Goal: Task Accomplishment & Management: Complete application form

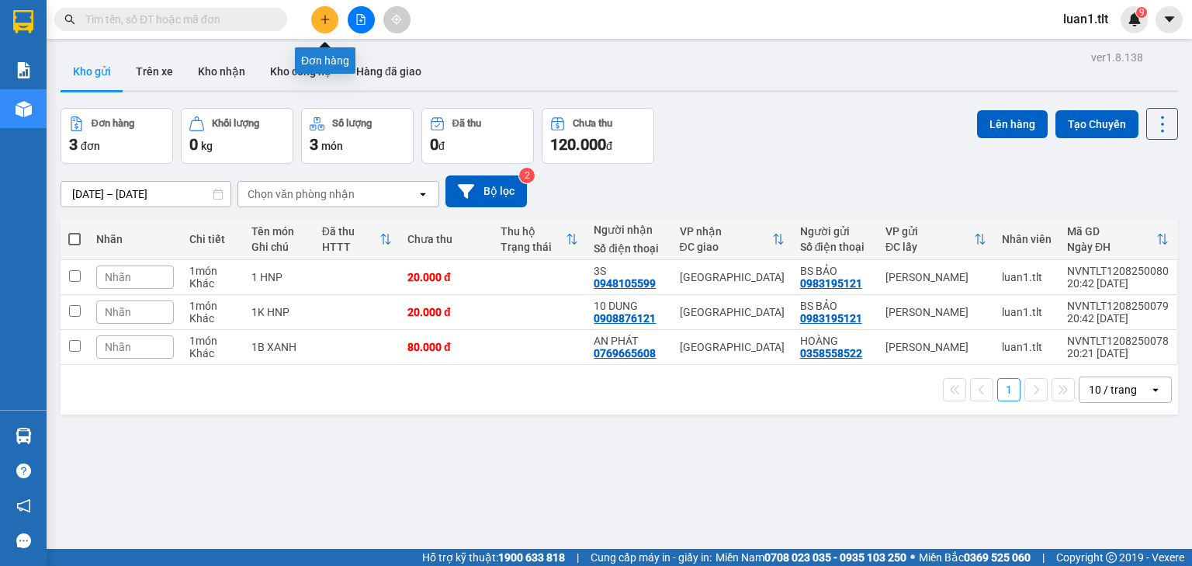
click at [331, 22] on button at bounding box center [324, 19] width 27 height 27
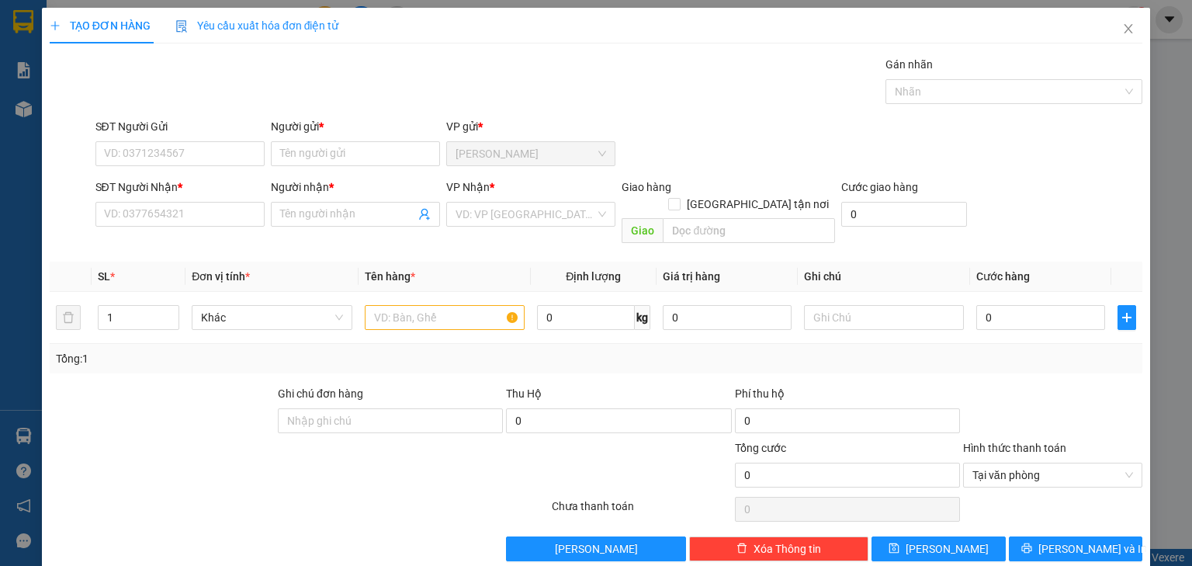
click at [202, 168] on div "SĐT Người Gửi VD: 0371234567" at bounding box center [179, 145] width 169 height 54
click at [202, 159] on input "SĐT Người Gửi" at bounding box center [179, 153] width 169 height 25
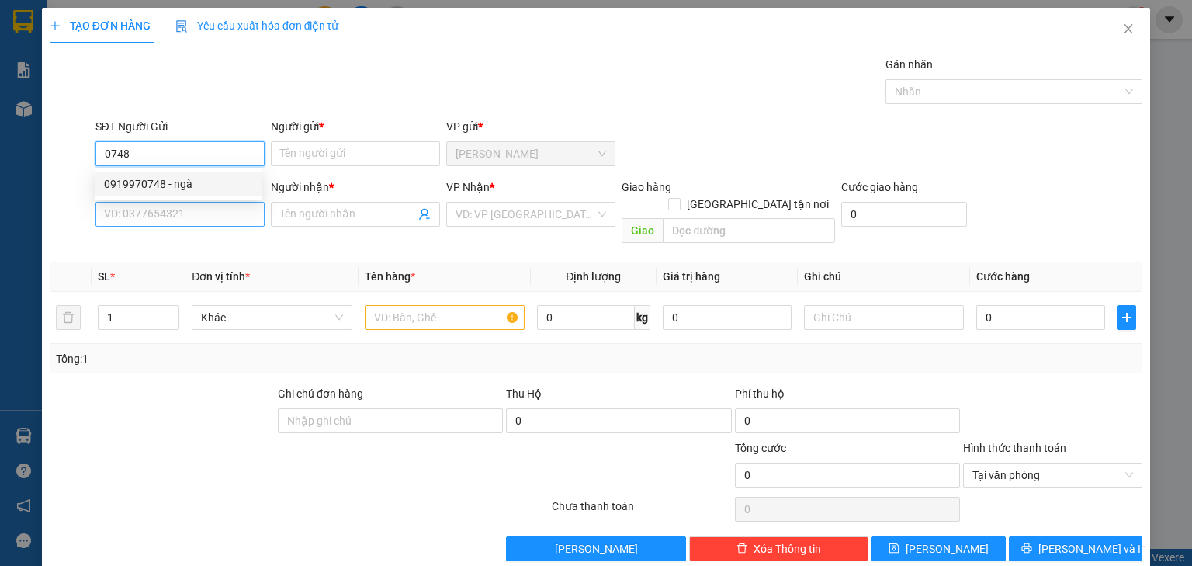
drag, startPoint x: 194, startPoint y: 180, endPoint x: 193, endPoint y: 205, distance: 24.8
click at [194, 180] on div "0919970748 - ngà" at bounding box center [178, 183] width 149 height 17
type input "0919970748"
type input "ngà"
type input "0919970748"
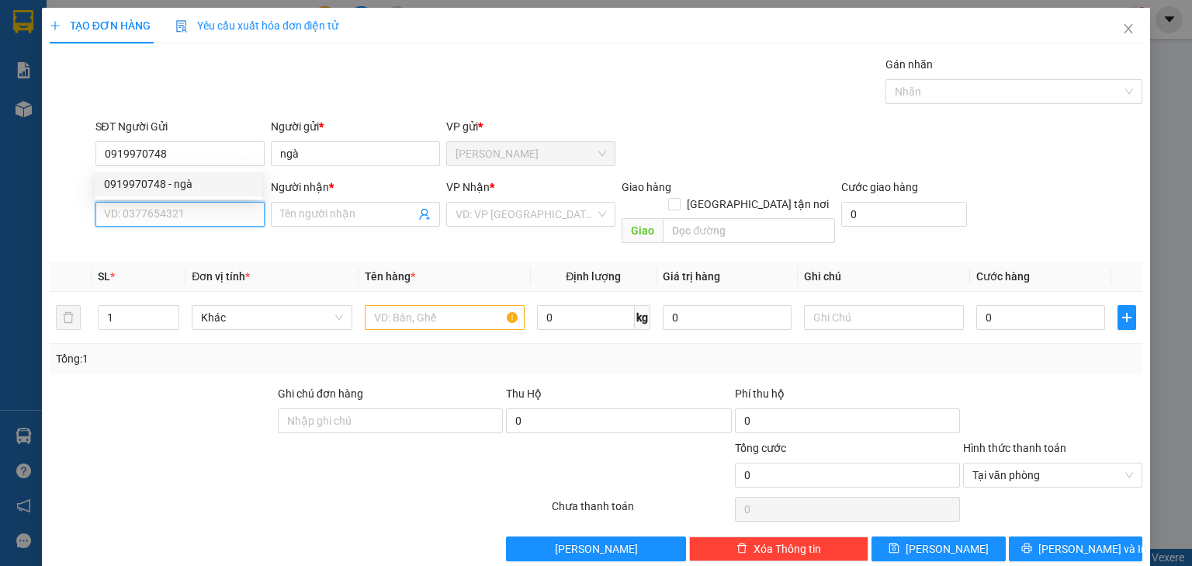
click at [193, 205] on input "SĐT Người Nhận *" at bounding box center [179, 214] width 169 height 25
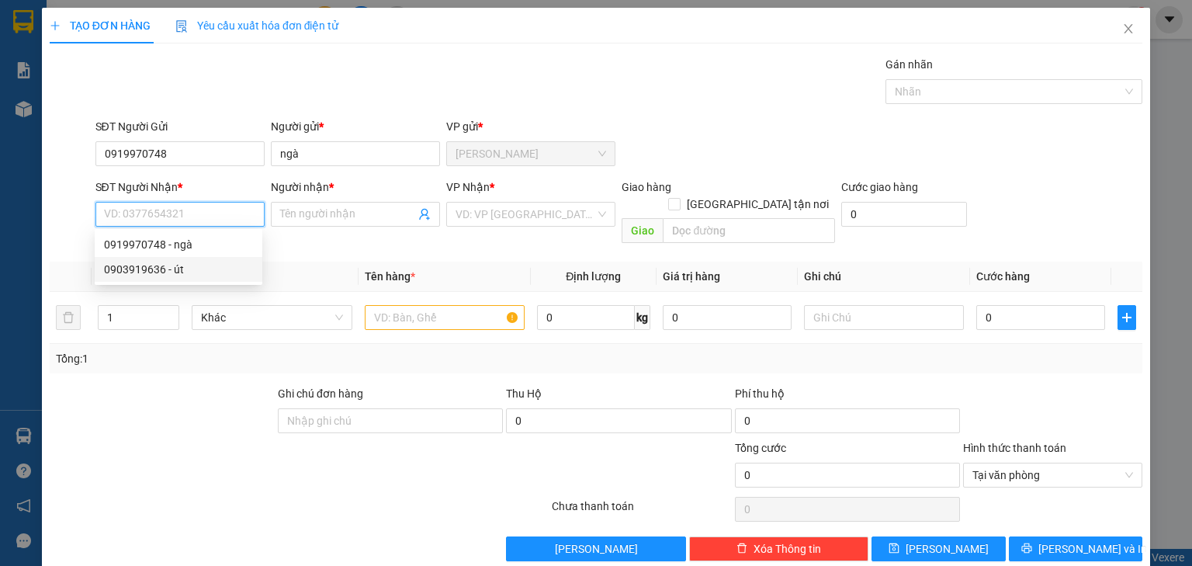
drag, startPoint x: 185, startPoint y: 272, endPoint x: 336, endPoint y: 243, distance: 154.0
click at [185, 272] on div "0903919636 - út" at bounding box center [178, 269] width 149 height 17
type input "0903919636"
type input "út"
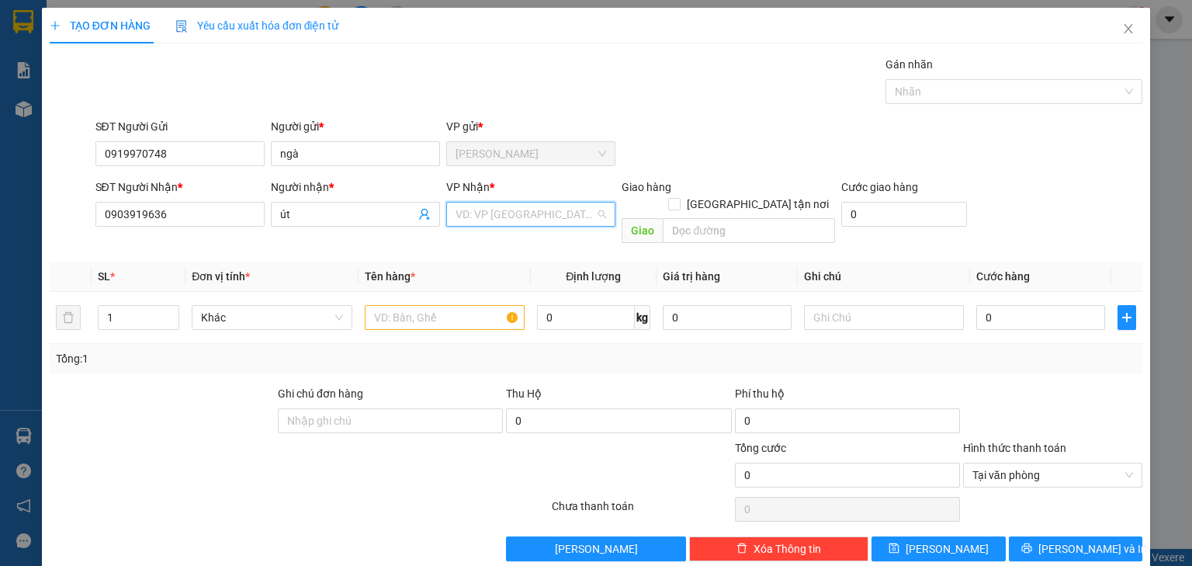
click at [470, 207] on input "search" at bounding box center [525, 213] width 140 height 23
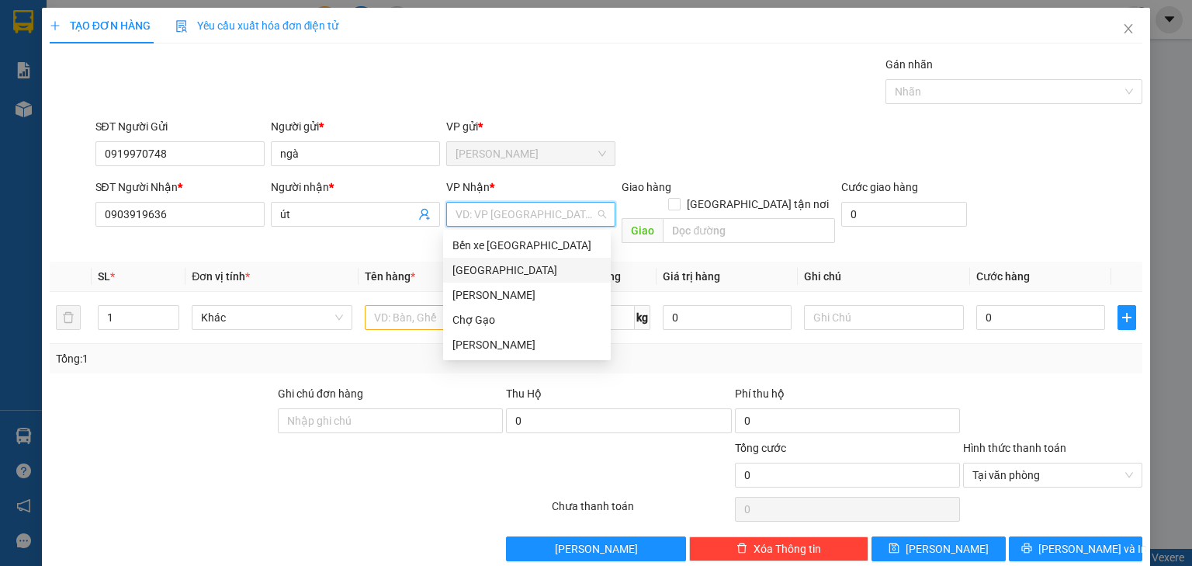
click at [460, 268] on div "[GEOGRAPHIC_DATA]" at bounding box center [526, 269] width 149 height 17
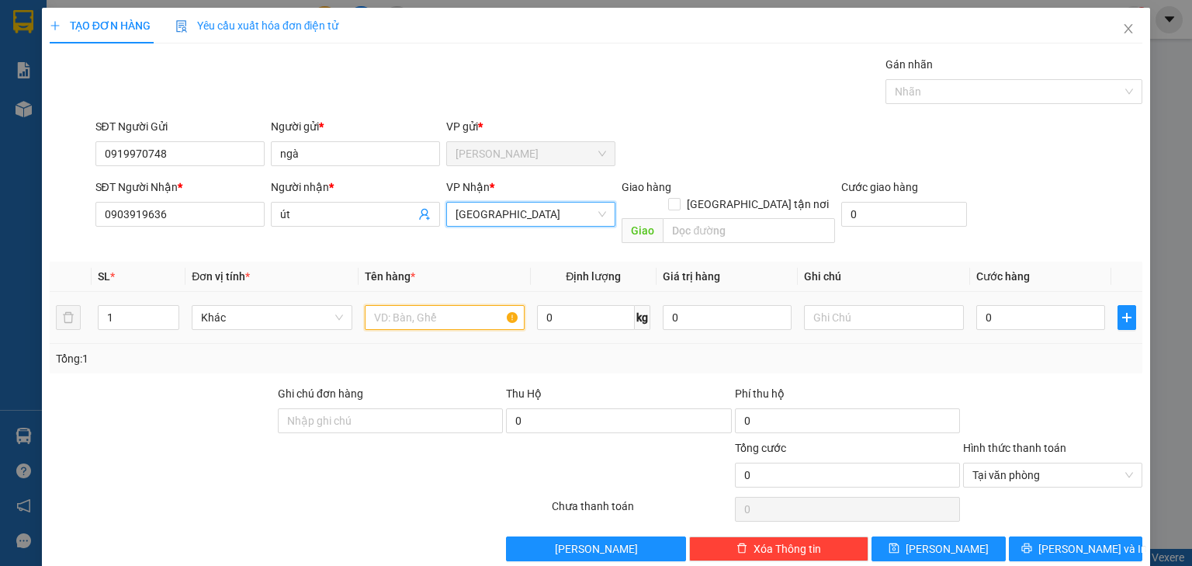
click at [419, 305] on input "text" at bounding box center [445, 317] width 160 height 25
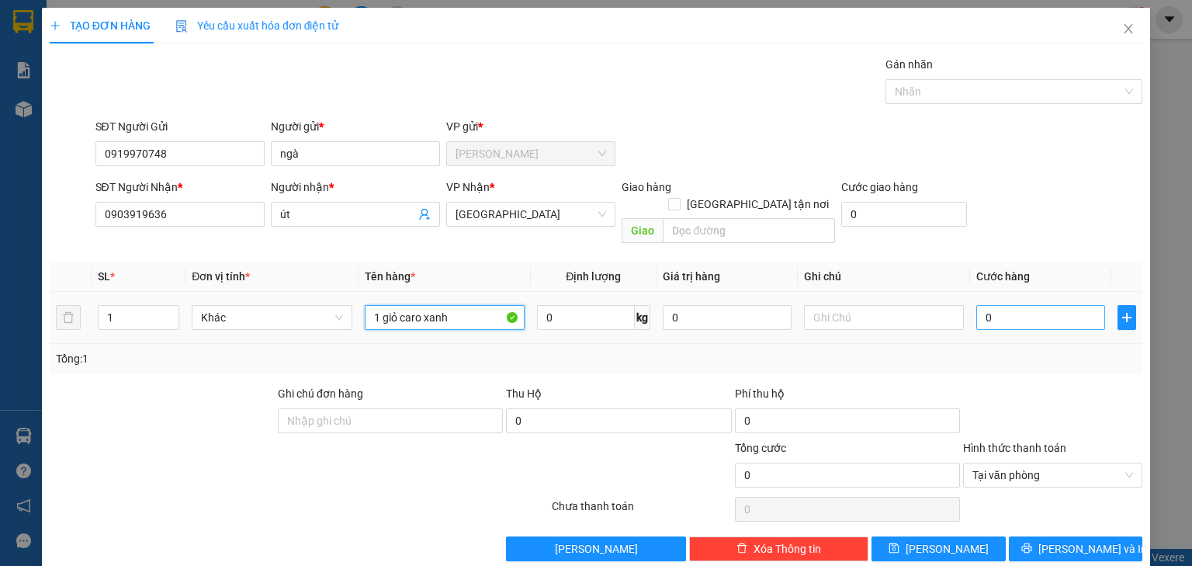
type input "1 giỏ caro xanh"
click at [1037, 305] on input "0" at bounding box center [1040, 317] width 129 height 25
type input "40"
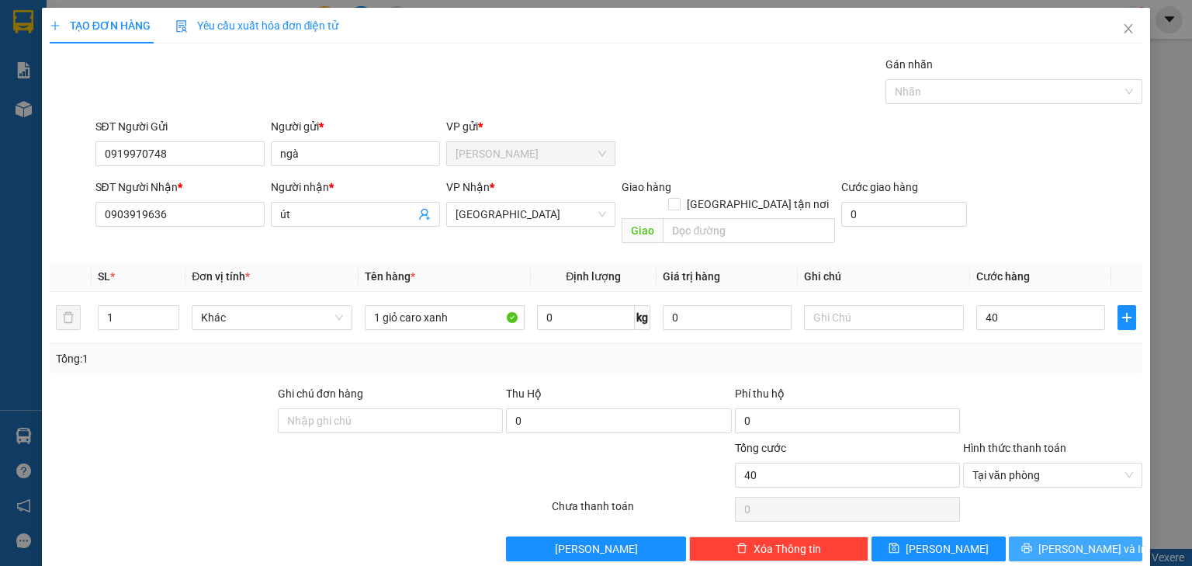
type input "40.000"
drag, startPoint x: 1053, startPoint y: 521, endPoint x: 1053, endPoint y: 462, distance: 59.0
click at [1054, 540] on span "[PERSON_NAME] và In" at bounding box center [1092, 548] width 109 height 17
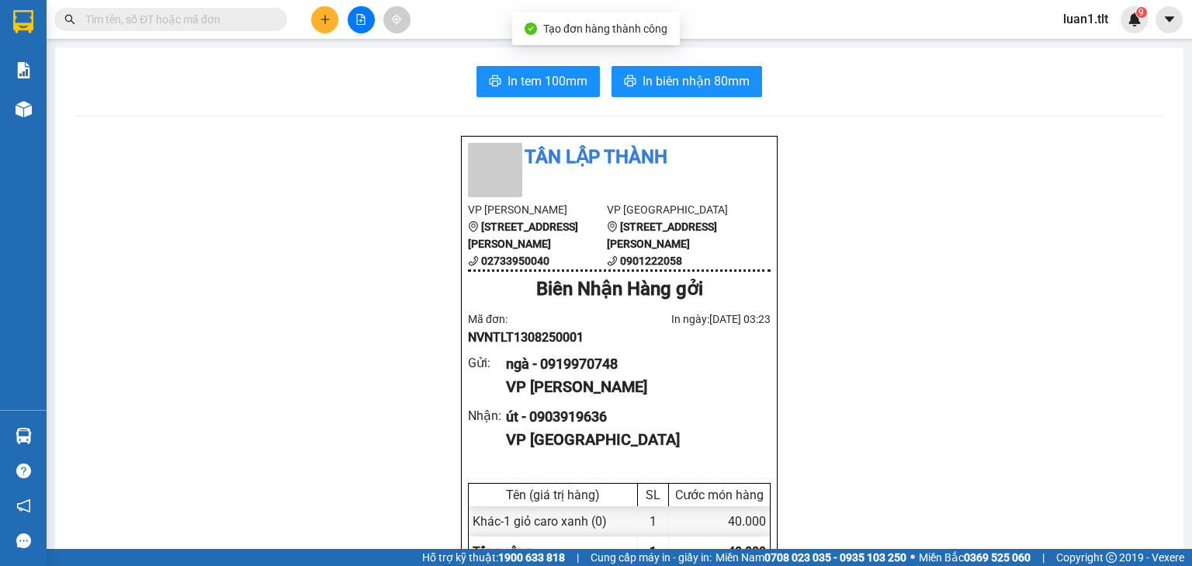
drag, startPoint x: 988, startPoint y: 95, endPoint x: 0, endPoint y: 24, distance: 990.1
click at [987, 95] on div "In tem 100mm In biên nhận 80mm" at bounding box center [619, 81] width 1091 height 31
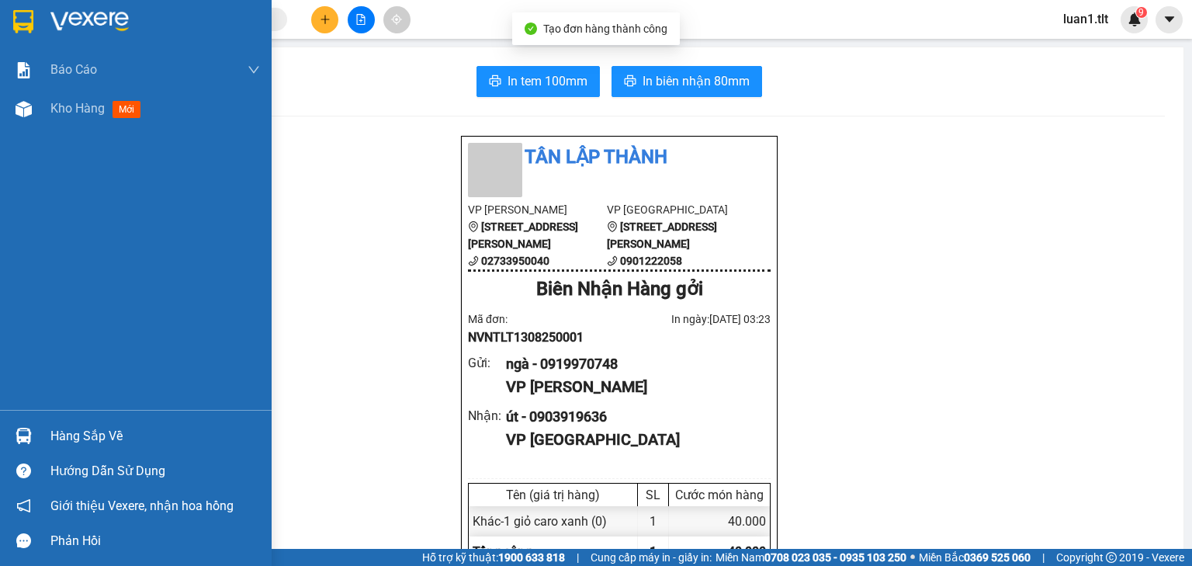
click at [18, 28] on img at bounding box center [23, 21] width 20 height 23
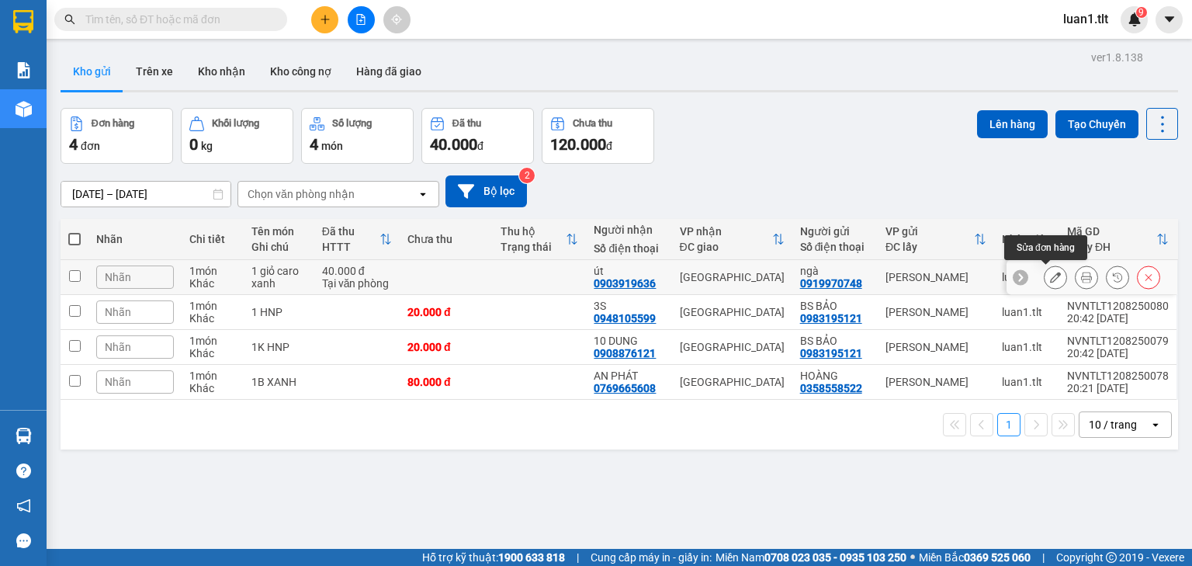
click at [1048, 268] on button at bounding box center [1055, 277] width 22 height 27
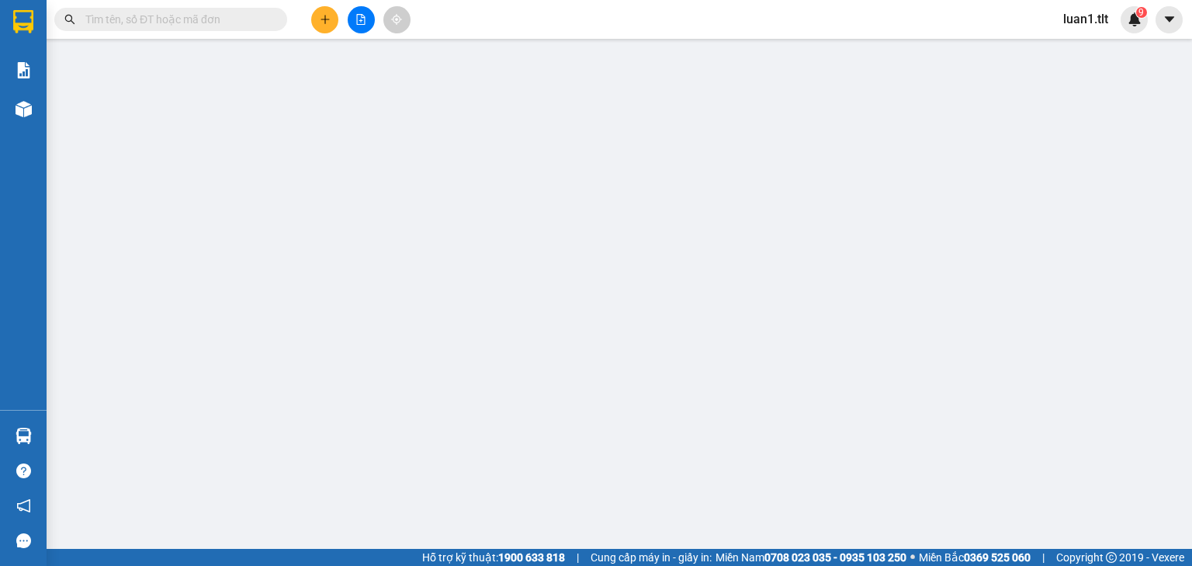
type input "0919970748"
type input "ngà"
type input "0903919636"
type input "út"
type input "40.000"
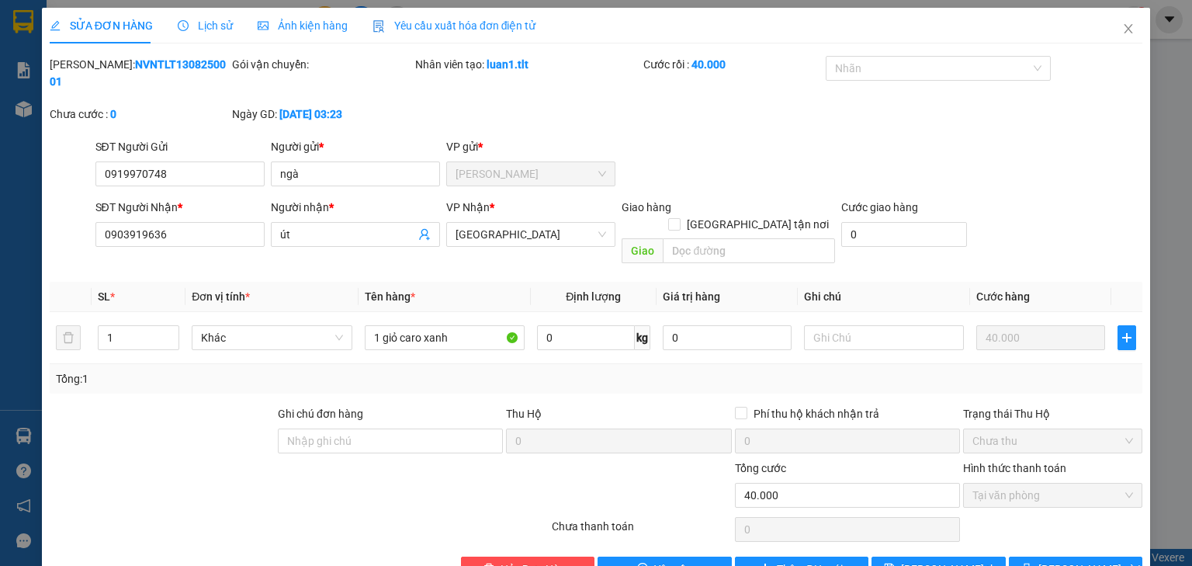
click at [787, 546] on div "SỬA ĐƠN HÀNG Lịch sử Ảnh kiện hàng Yêu cầu xuất hóa đơn điện tử Total Paid Fee …" at bounding box center [596, 300] width 1108 height 585
click at [789, 560] on span "Thêm ĐH mới" at bounding box center [810, 568] width 66 height 17
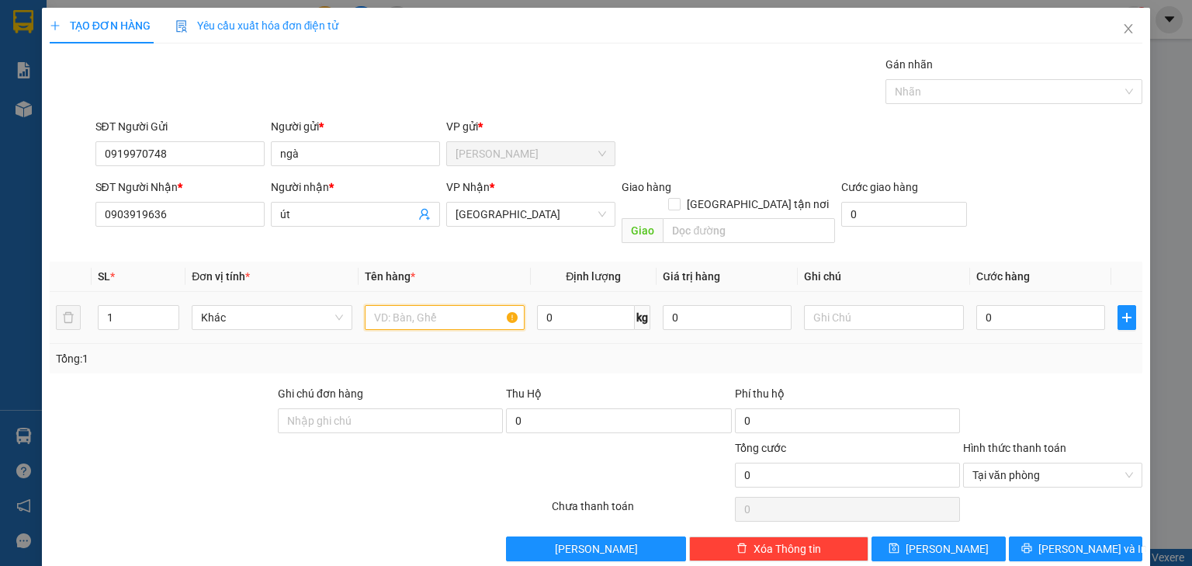
click at [465, 305] on input "text" at bounding box center [445, 317] width 160 height 25
type input "`"
type input "1 giỏ caro xanh + 1 x trong"
type input "2"
click at [174, 306] on span "Increase Value" at bounding box center [169, 313] width 17 height 14
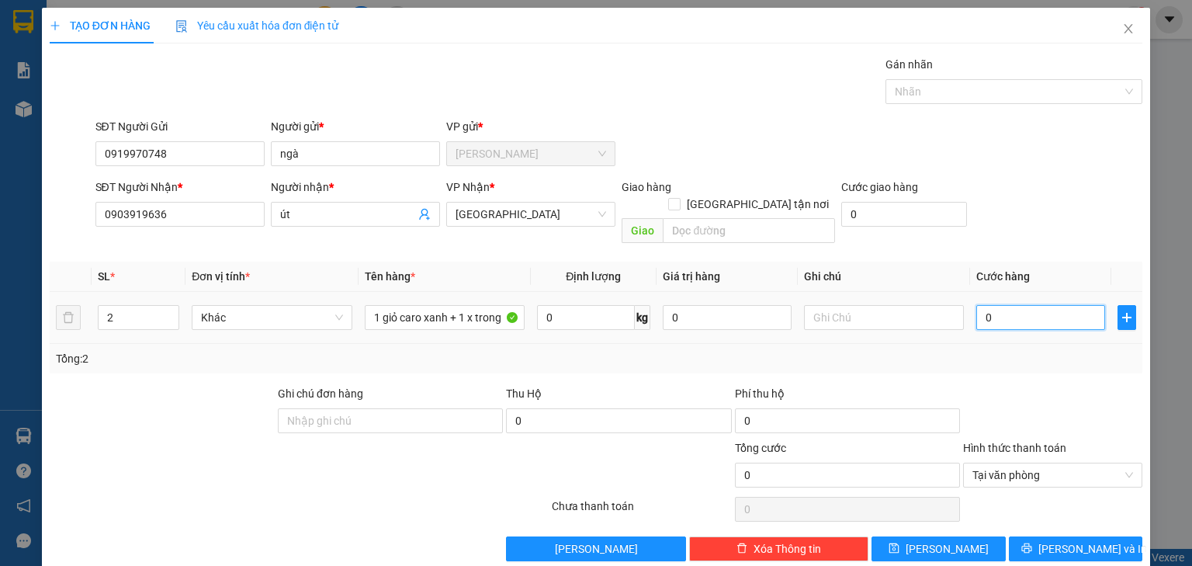
click at [991, 305] on input "0" at bounding box center [1040, 317] width 129 height 25
type input "4"
type input "40"
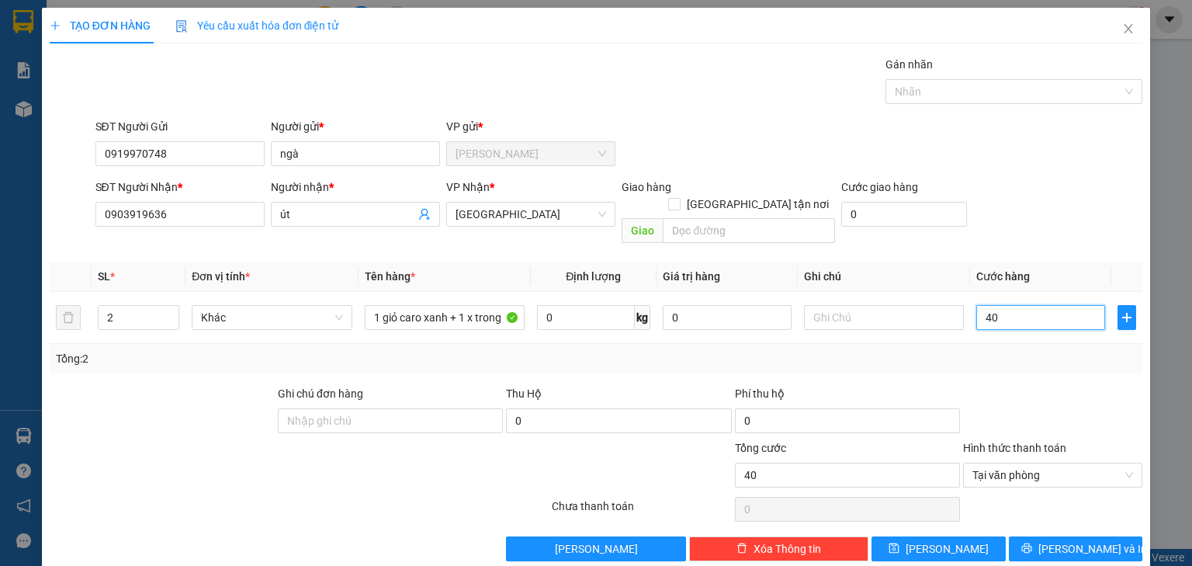
type input "4"
type input "0"
type input "05"
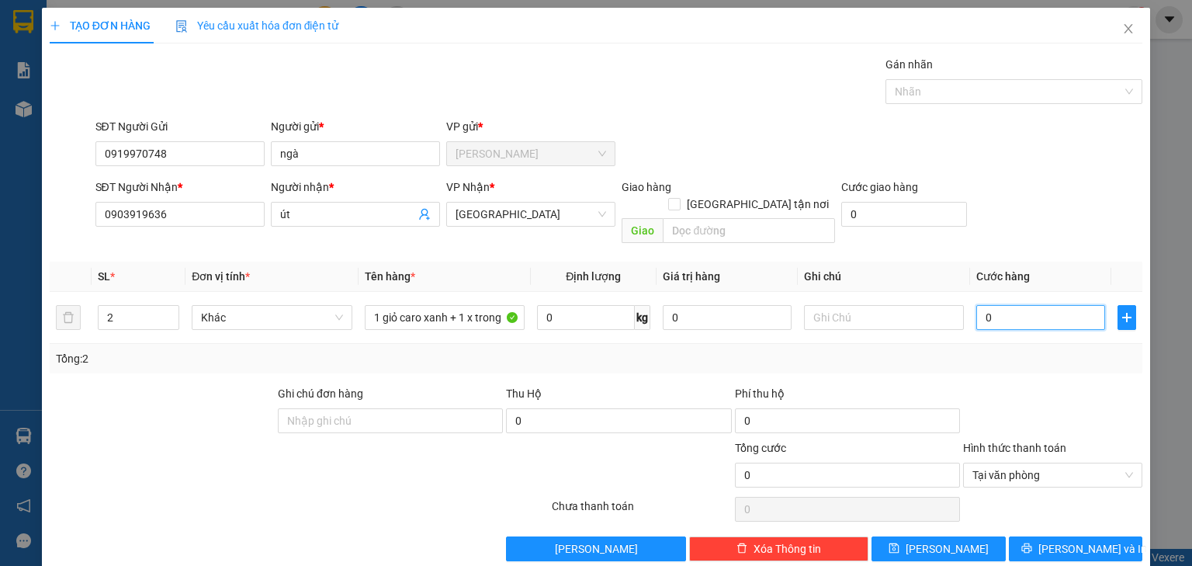
type input "5"
type input "050"
type input "50"
type input "50.000"
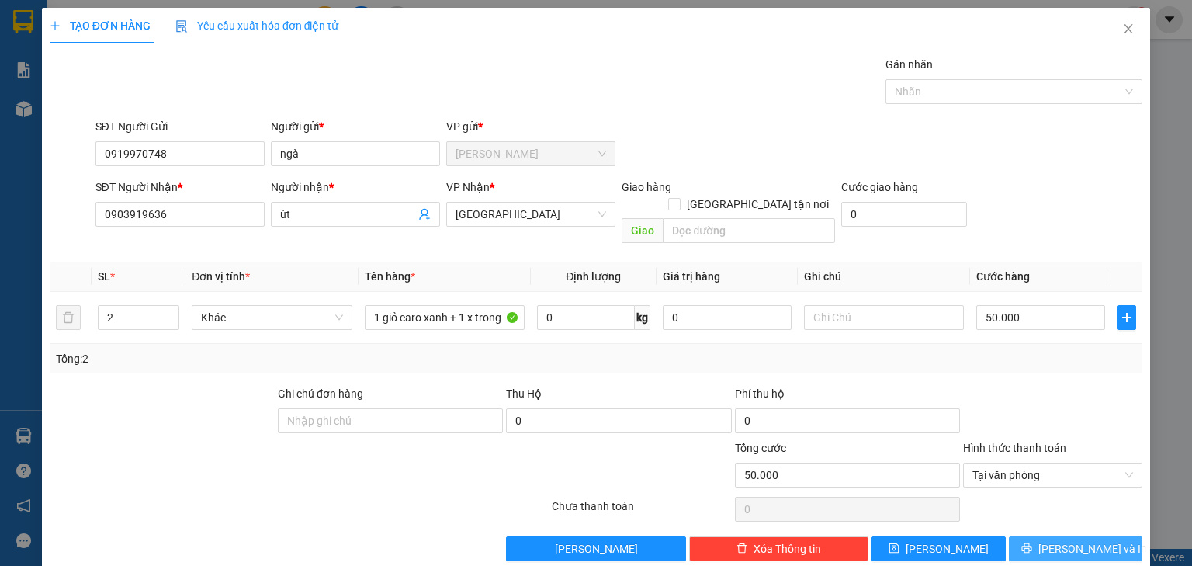
click at [1071, 540] on span "[PERSON_NAME] và In" at bounding box center [1092, 548] width 109 height 17
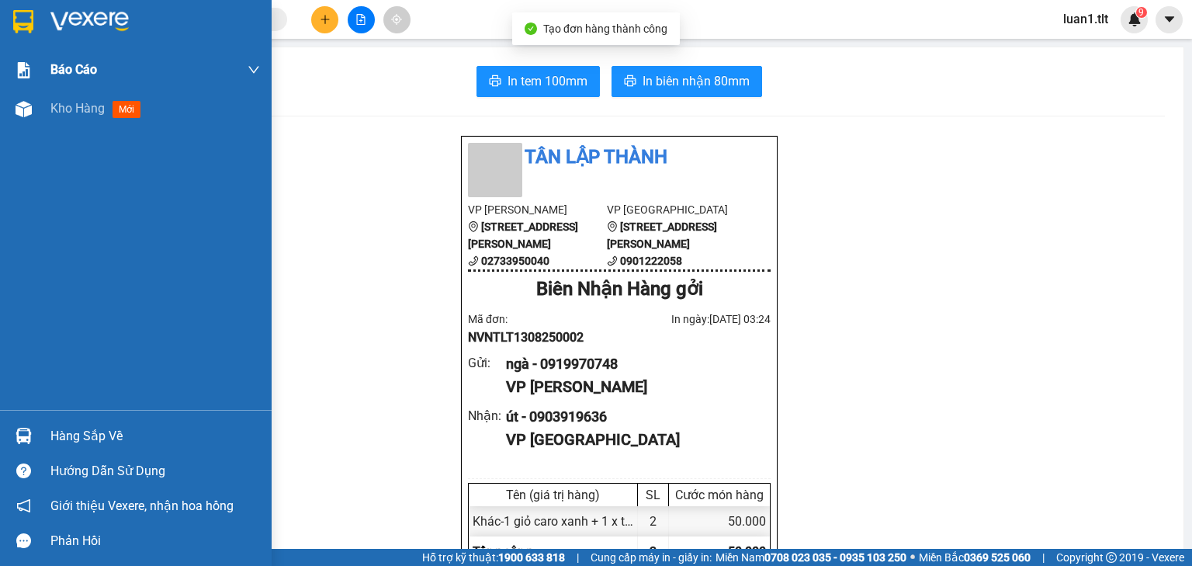
drag, startPoint x: 0, startPoint y: 25, endPoint x: 186, endPoint y: 74, distance: 192.7
click at [0, 25] on div at bounding box center [136, 25] width 272 height 50
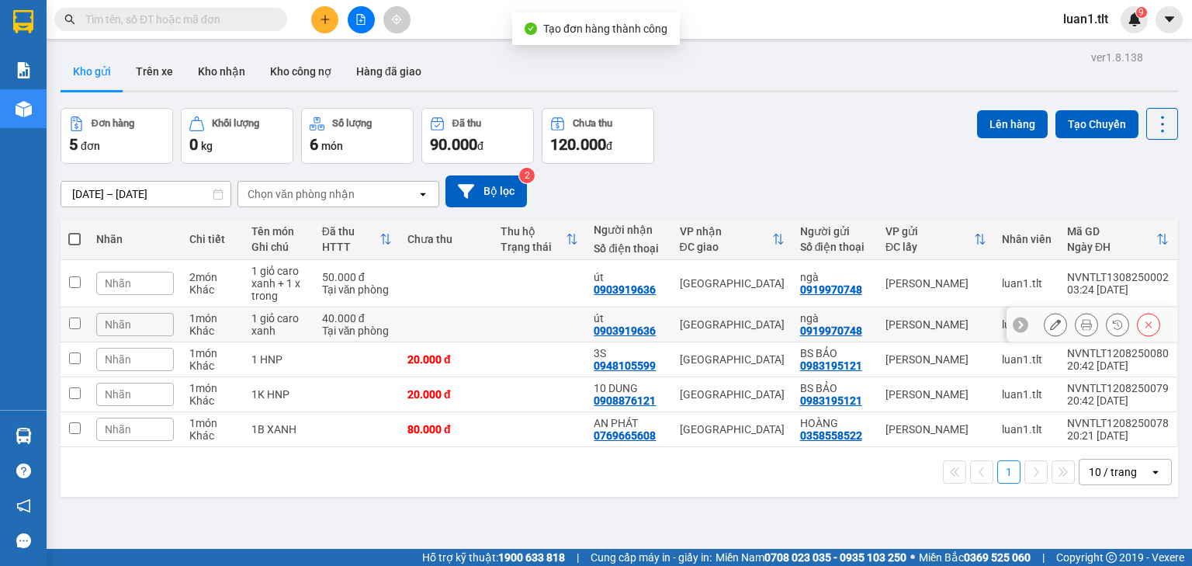
click at [1144, 325] on button at bounding box center [1148, 324] width 22 height 27
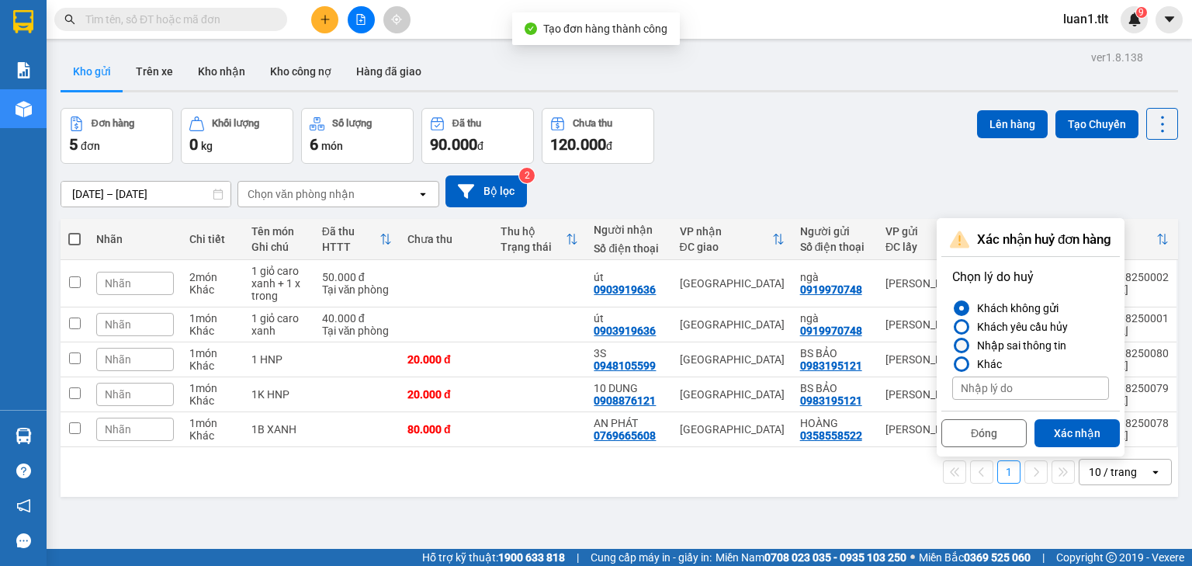
drag, startPoint x: 1012, startPoint y: 340, endPoint x: 1028, endPoint y: 387, distance: 49.8
click at [1013, 340] on div "Nhập sai thông tin" at bounding box center [1018, 345] width 95 height 19
click at [952, 345] on input "Nhập sai thông tin" at bounding box center [952, 345] width 0 height 0
drag, startPoint x: 1057, startPoint y: 431, endPoint x: 1048, endPoint y: 423, distance: 12.6
click at [1058, 431] on button "Xác nhận" at bounding box center [1076, 433] width 85 height 28
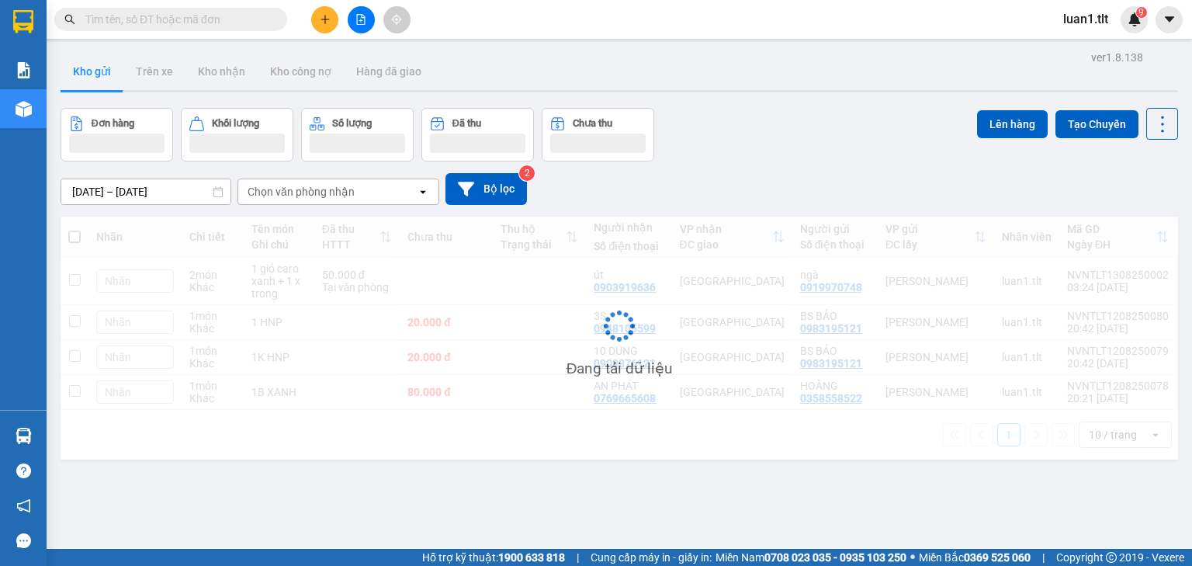
click at [814, 112] on div "Đơn hàng Khối lượng Số lượng Đã thu Chưa thu Lên hàng Tạo Chuyến" at bounding box center [619, 135] width 1117 height 54
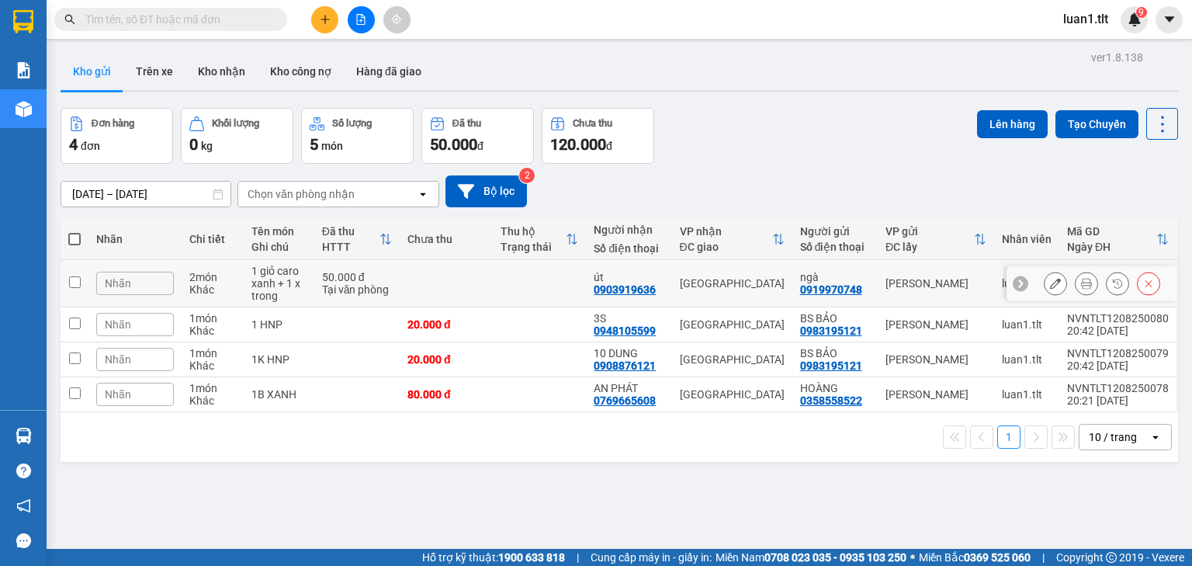
click at [1050, 285] on icon at bounding box center [1055, 283] width 11 height 11
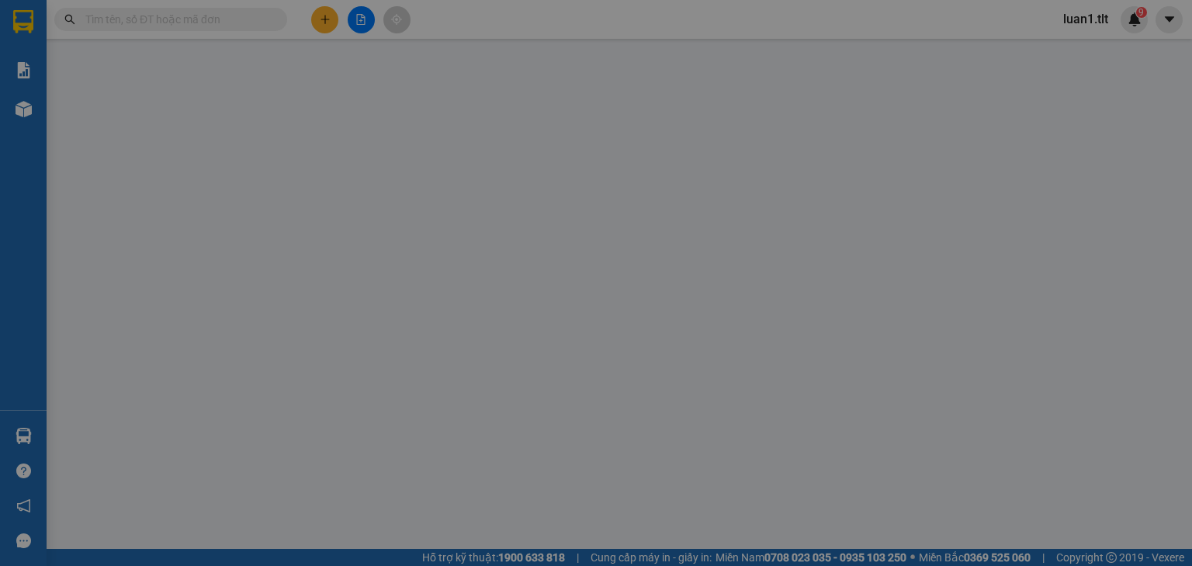
type input "0919970748"
type input "ngà"
type input "0903919636"
type input "út"
type input "50.000"
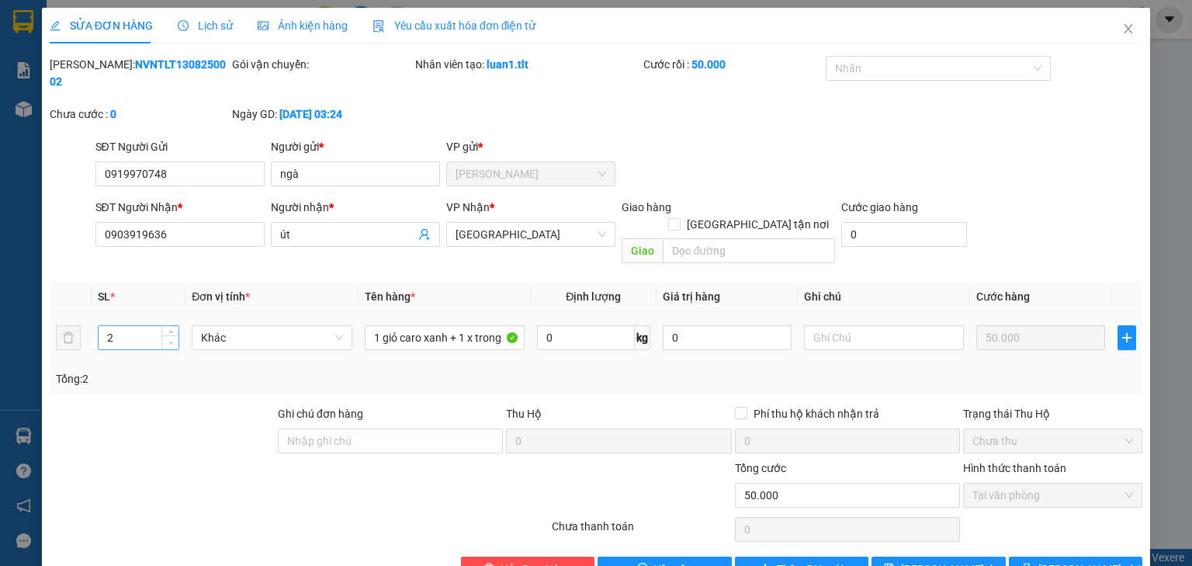
type input "1"
click at [167, 338] on span "down" at bounding box center [170, 342] width 9 height 9
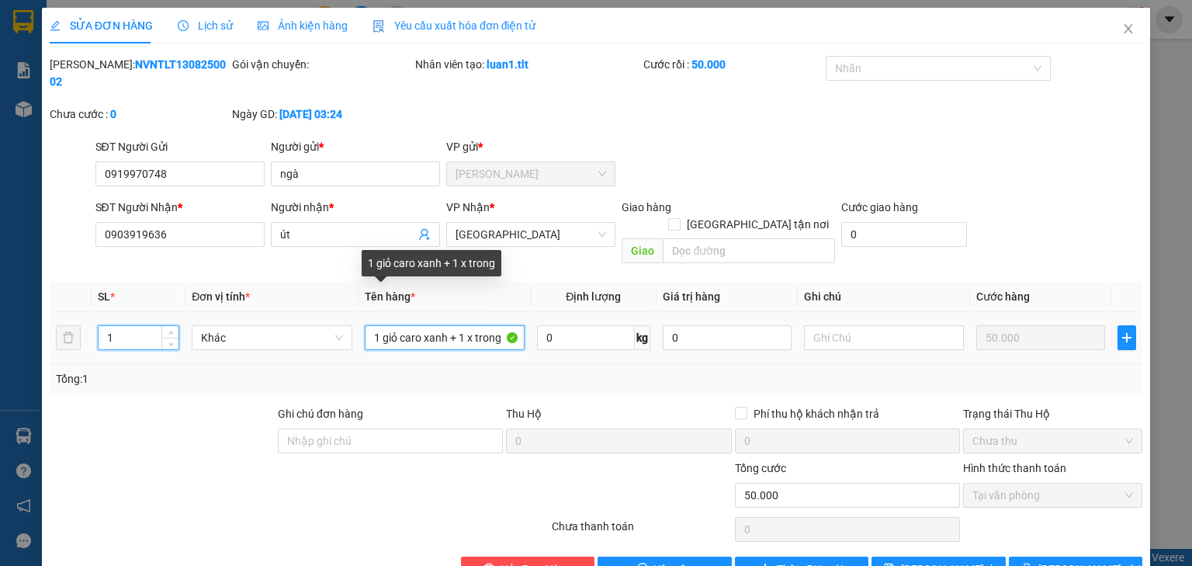
click at [498, 325] on input "1 giỏ caro xanh + 1 x trong" at bounding box center [445, 337] width 160 height 25
click at [382, 325] on input "1 giỏ caro xanh" at bounding box center [445, 337] width 160 height 25
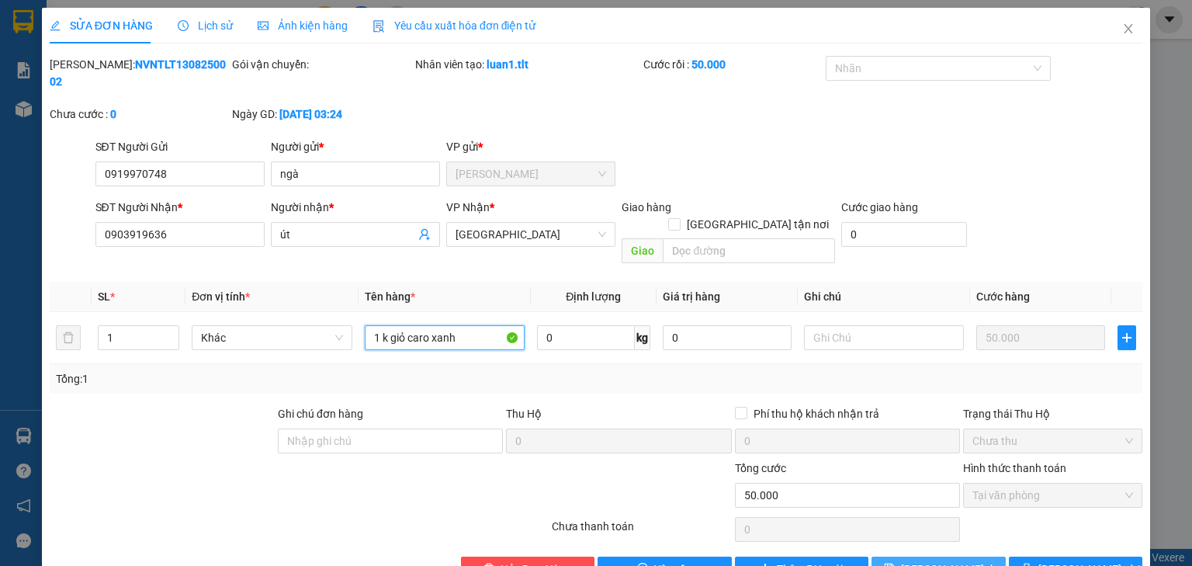
type input "1 k giỏ caro xanh"
click at [977, 556] on button "[PERSON_NAME] thay đổi" at bounding box center [938, 568] width 134 height 25
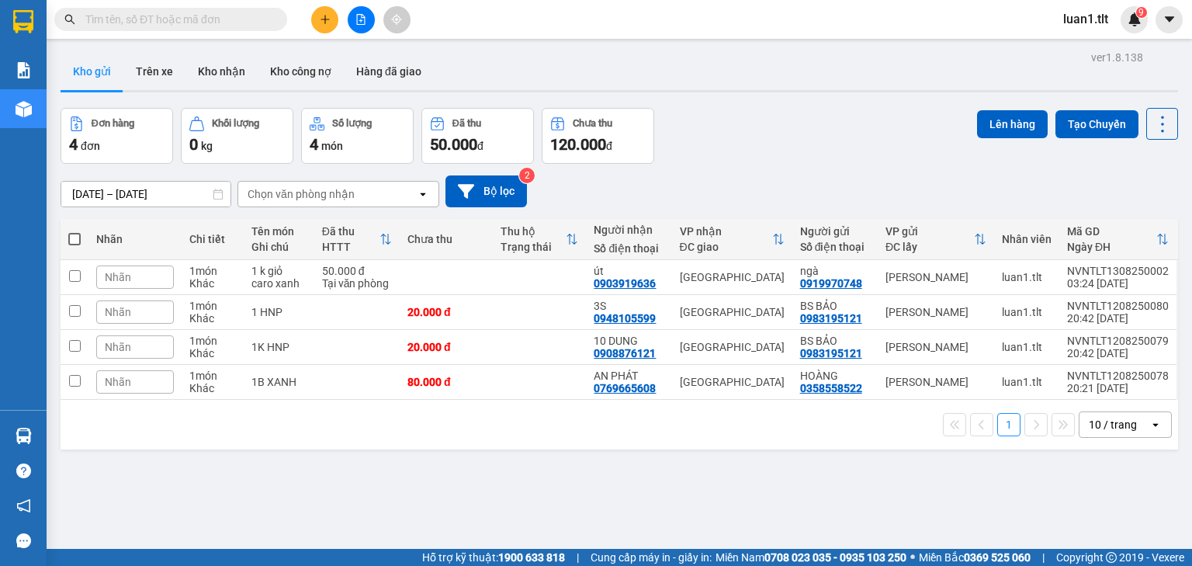
click at [604, 485] on div "ver 1.8.138 Kho gửi Trên xe Kho nhận Kho công nợ Hàng đã giao Đơn hàng 4 đơn Kh…" at bounding box center [619, 330] width 1130 height 566
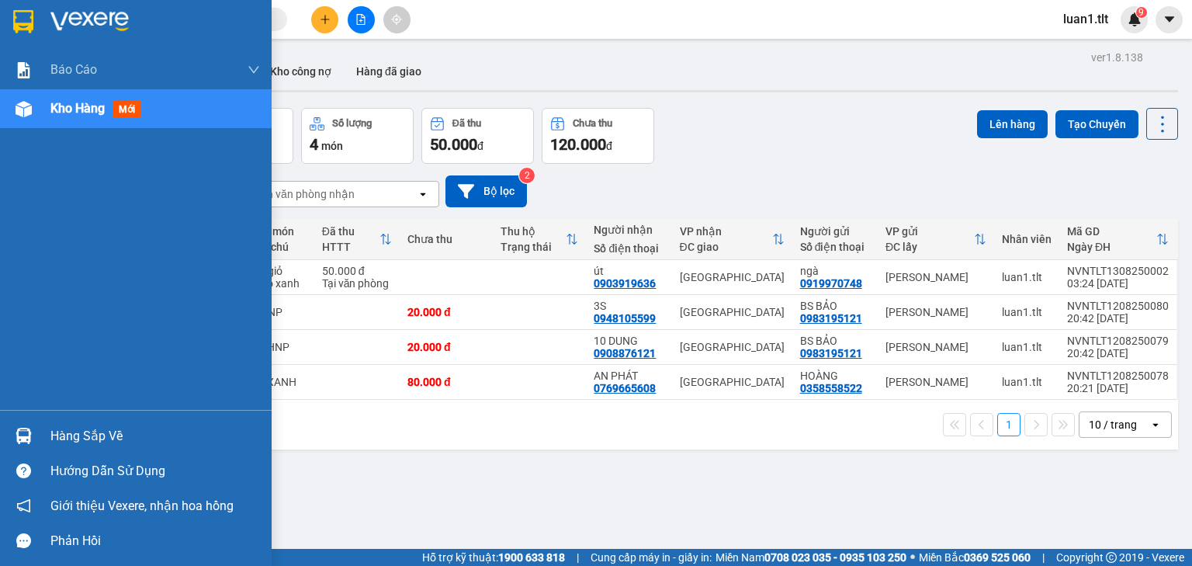
click at [64, 16] on img at bounding box center [89, 21] width 78 height 23
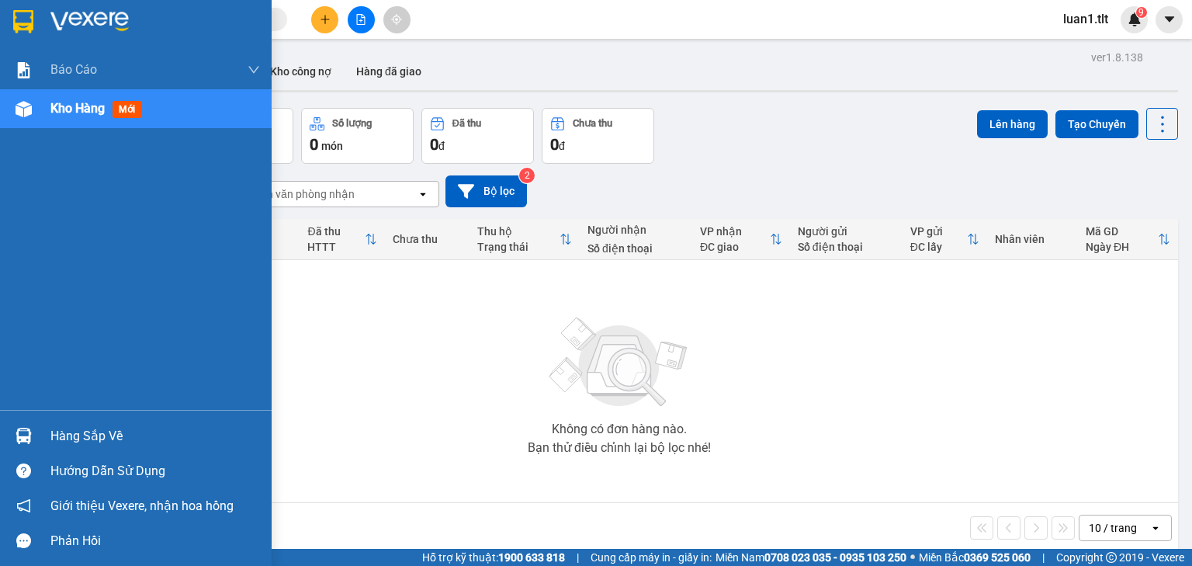
click at [61, 422] on div "Hàng sắp về" at bounding box center [136, 435] width 272 height 35
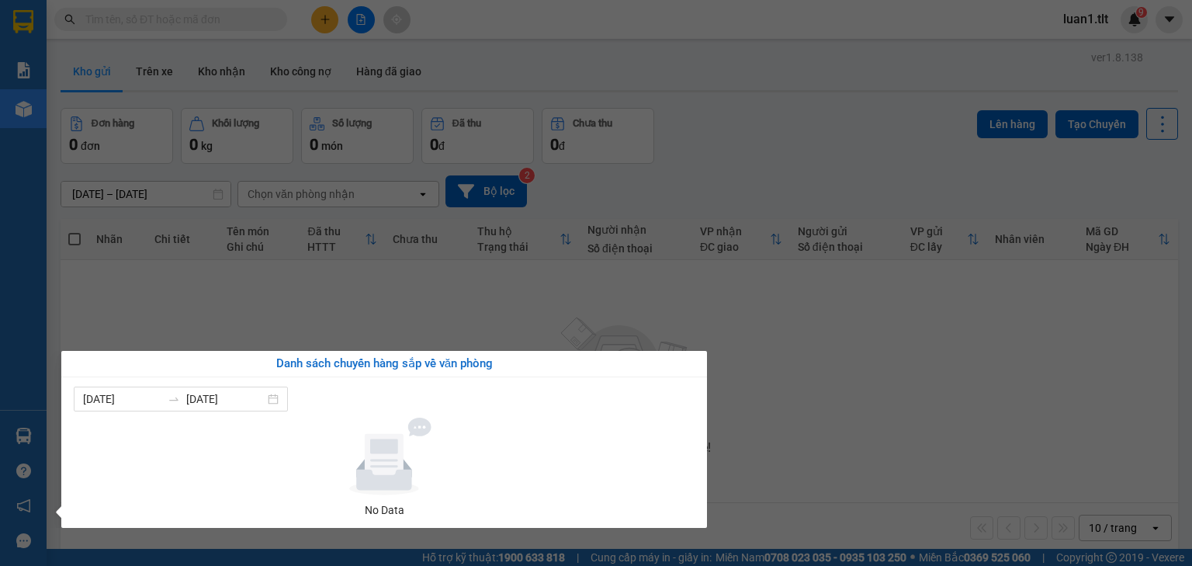
click at [521, 251] on section "Kết quả tìm kiếm ( 0 ) Bộ lọc Ngày tạo đơn gần nhất No Data luan1.tlt 9 Báo cáo…" at bounding box center [596, 283] width 1192 height 566
